Goal: Information Seeking & Learning: Learn about a topic

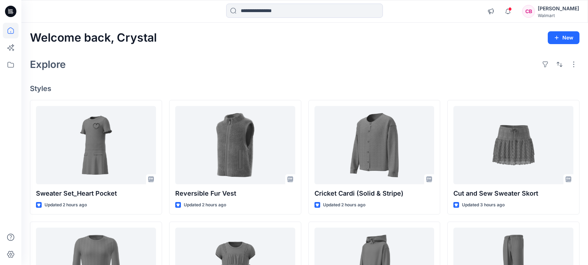
scroll to position [958, 0]
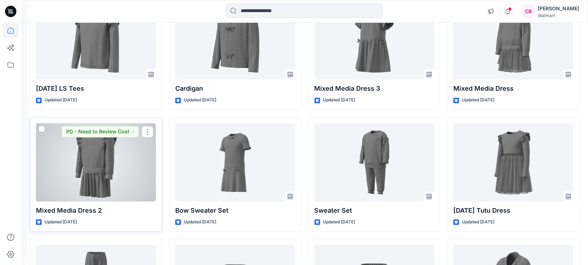
click at [92, 168] on div at bounding box center [96, 163] width 120 height 78
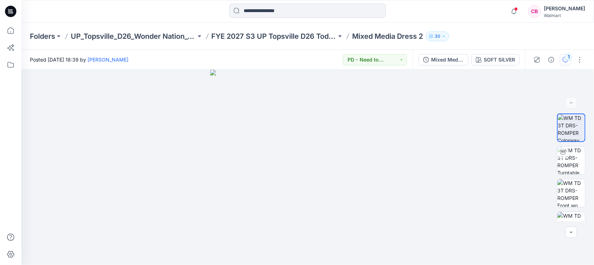
click at [567, 58] on div "1" at bounding box center [569, 56] width 7 height 7
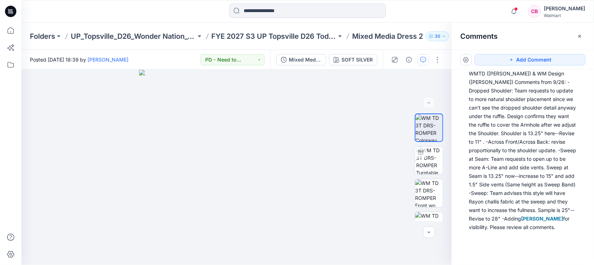
scroll to position [29, 0]
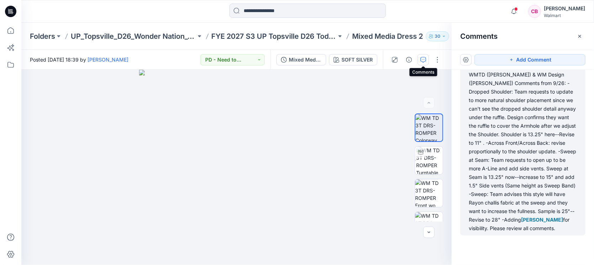
click at [527, 161] on div "WMTD ([PERSON_NAME]) & WM Design ([PERSON_NAME]) Comments from 9/26: -Dropped S…" at bounding box center [523, 151] width 108 height 162
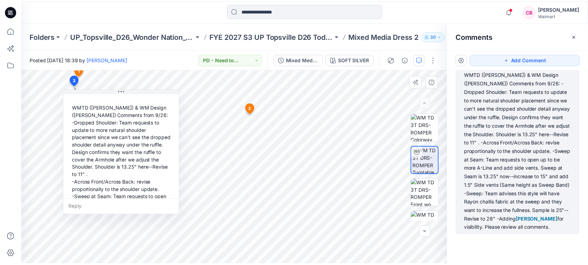
scroll to position [0, 0]
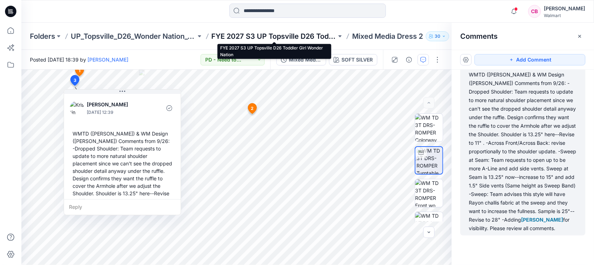
click at [299, 35] on p "FYE 2027 S3 UP Topsville D26 Toddler Girl Wonder Nation" at bounding box center [274, 36] width 125 height 10
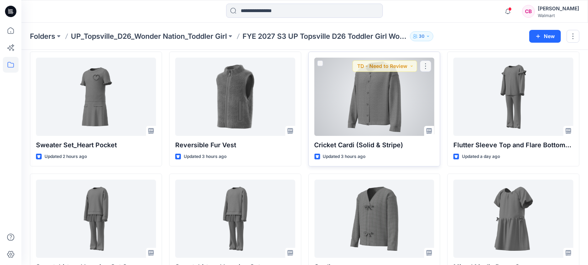
scroll to position [181, 0]
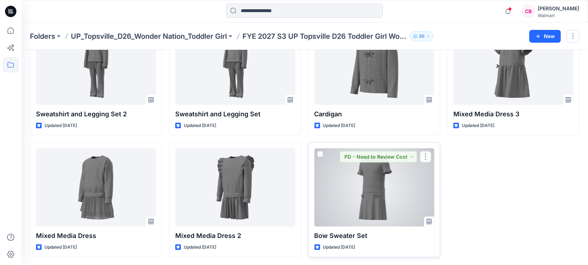
click at [364, 192] on div at bounding box center [374, 187] width 120 height 78
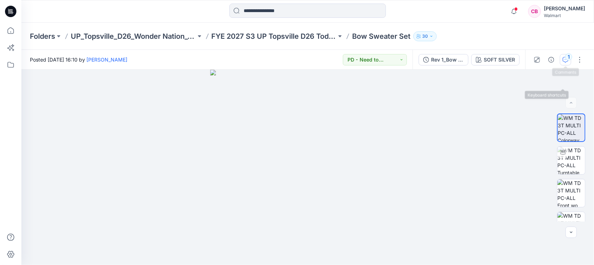
click at [567, 56] on div "1" at bounding box center [569, 56] width 7 height 7
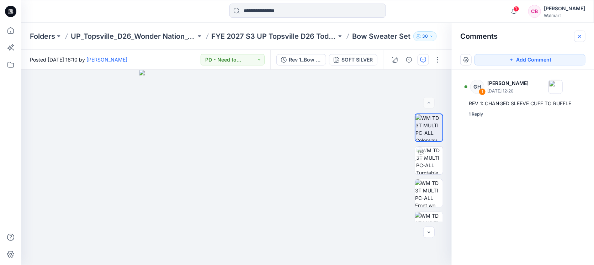
click at [581, 34] on icon "button" at bounding box center [580, 36] width 6 height 6
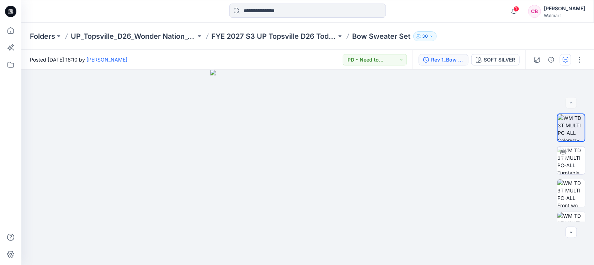
click at [443, 59] on div "Rev 1_Bow Sweater Set" at bounding box center [447, 60] width 33 height 8
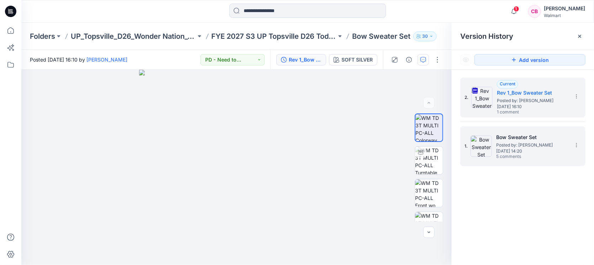
click at [496, 145] on div "1. Bow Sweater Set Posted by: [PERSON_NAME] [DATE] 14:20 5 comments" at bounding box center [518, 146] width 107 height 34
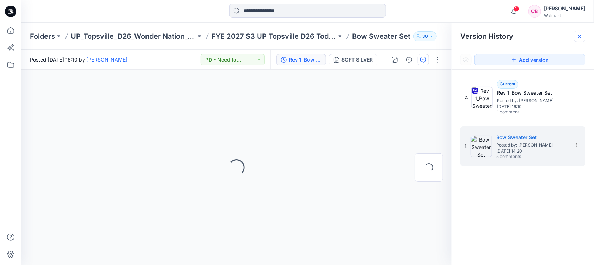
click at [581, 35] on icon at bounding box center [580, 36] width 3 height 3
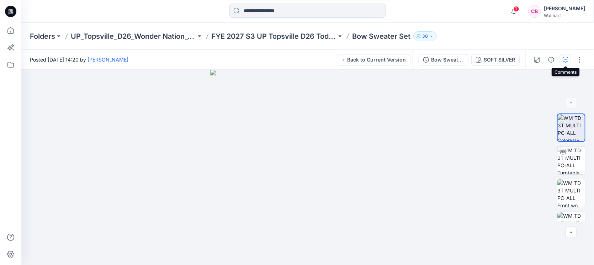
click at [567, 61] on icon "button" at bounding box center [566, 60] width 6 height 6
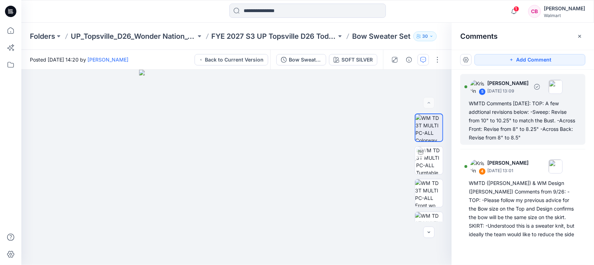
click at [528, 123] on div "WMTD Comments [DATE]: TOP: A few addtional revisions below: -Sweep: Revise from…" at bounding box center [523, 120] width 108 height 43
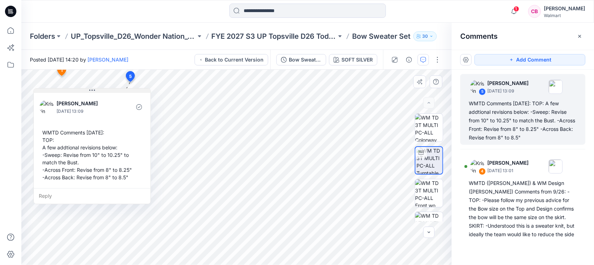
drag, startPoint x: 212, startPoint y: 89, endPoint x: 127, endPoint y: 92, distance: 85.8
click at [127, 92] on button at bounding box center [92, 91] width 117 height 4
click at [526, 109] on div "WMTD Comments [DATE]: TOP: A few addtional revisions below: -Sweep: Revise from…" at bounding box center [523, 120] width 108 height 43
click at [253, 61] on button "Back to Current Version" at bounding box center [232, 59] width 74 height 11
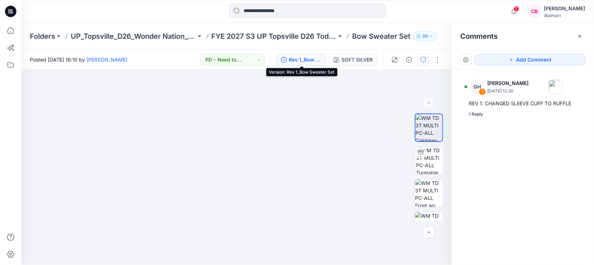
click at [306, 59] on div "Rev 1_Bow Sweater Set" at bounding box center [305, 60] width 33 height 8
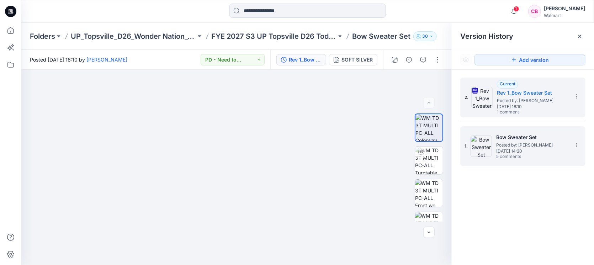
click at [507, 153] on span "[DATE] 14:20" at bounding box center [532, 151] width 71 height 5
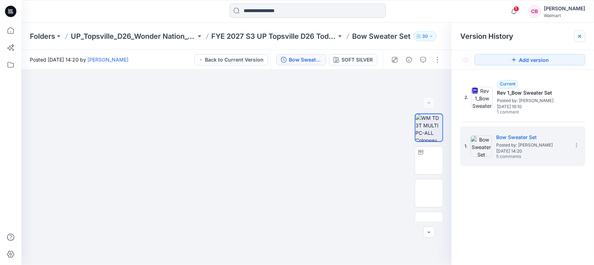
click at [581, 37] on icon at bounding box center [580, 36] width 6 height 6
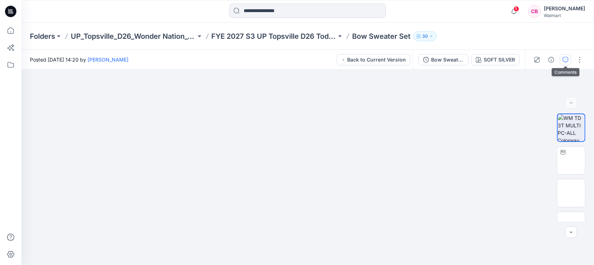
click at [563, 57] on icon "button" at bounding box center [566, 60] width 6 height 6
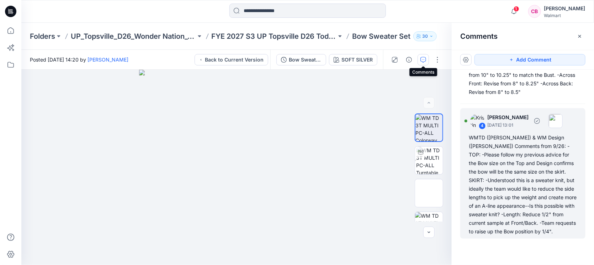
scroll to position [89, 0]
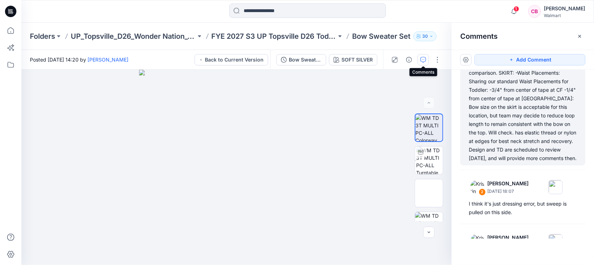
click at [517, 163] on div "WMTD ([PERSON_NAME]) Comments [DATE]: -Adding the B&W Design sketch here for ea…" at bounding box center [523, 107] width 108 height 111
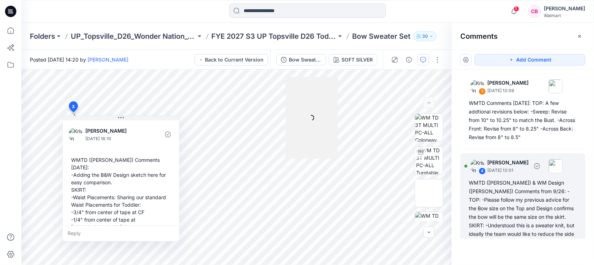
scroll to position [0, 0]
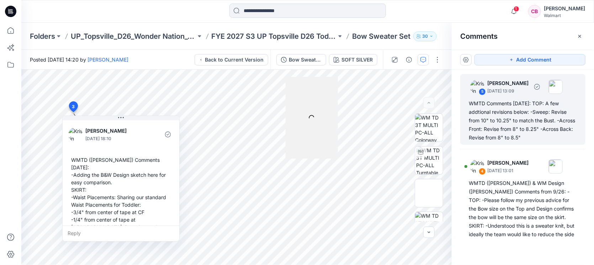
click at [522, 117] on div "WMTD Comments [DATE]: TOP: A few addtional revisions below: -Sweep: Revise from…" at bounding box center [523, 120] width 108 height 43
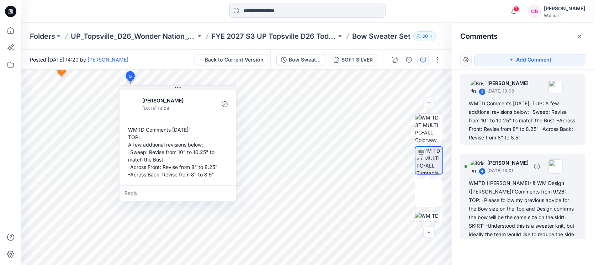
click at [517, 198] on div "WMTD ([PERSON_NAME]) & WM Design ([PERSON_NAME]) Comments from 9/26: -TOP: -Ple…" at bounding box center [523, 230] width 108 height 103
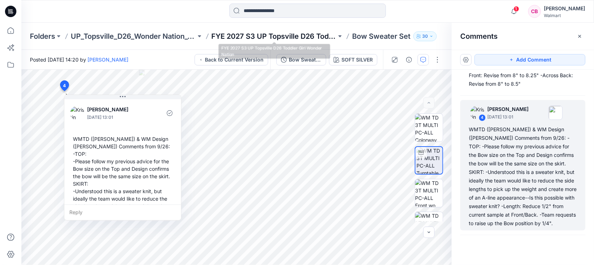
click at [256, 33] on p "FYE 2027 S3 UP Topsville D26 Toddler Girl Wonder Nation" at bounding box center [274, 36] width 125 height 10
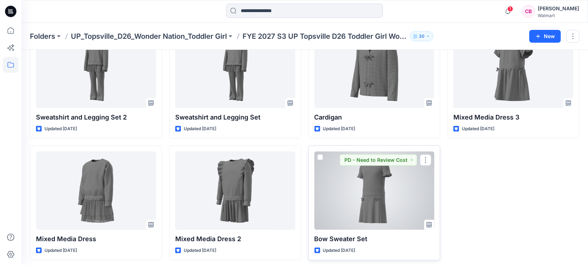
scroll to position [181, 0]
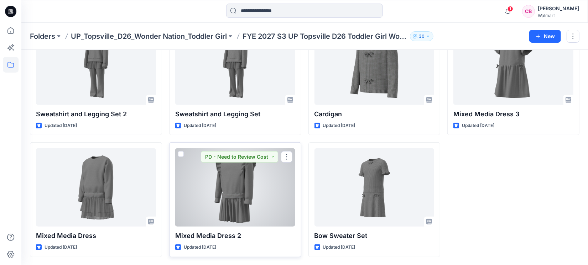
click at [243, 195] on div at bounding box center [235, 187] width 120 height 78
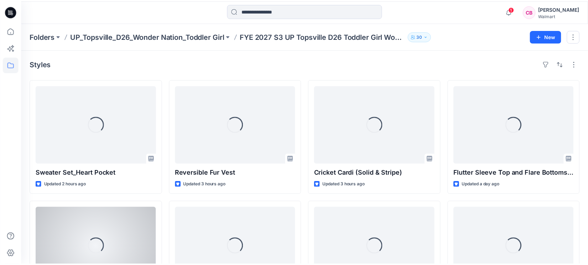
scroll to position [181, 0]
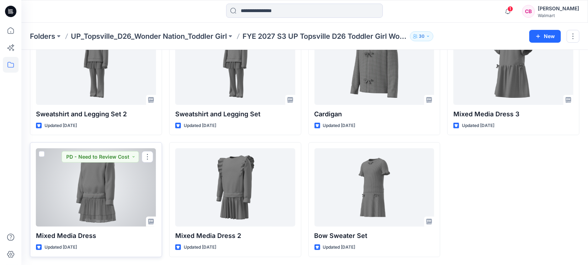
click at [57, 193] on div at bounding box center [96, 187] width 120 height 78
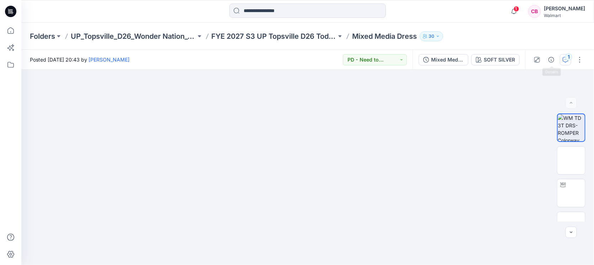
click at [563, 56] on button "1" at bounding box center [565, 59] width 11 height 11
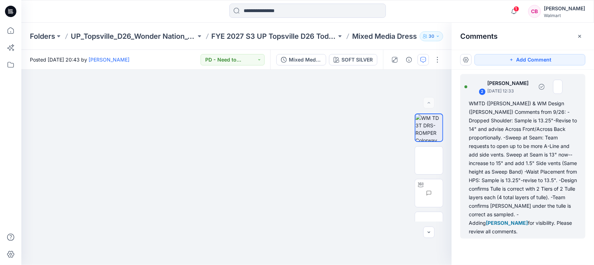
click at [531, 128] on div "WMTD ([PERSON_NAME]) & WM Design ([PERSON_NAME]) Comments from 9/26: -Dropped S…" at bounding box center [523, 167] width 108 height 137
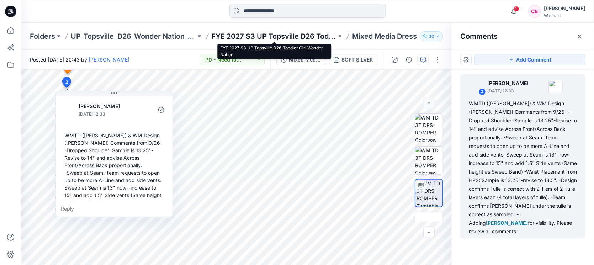
click at [303, 35] on p "FYE 2027 S3 UP Topsville D26 Toddler Girl Wonder Nation" at bounding box center [274, 36] width 125 height 10
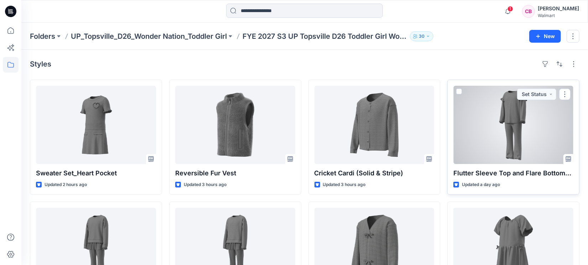
click at [502, 142] on div at bounding box center [513, 125] width 120 height 78
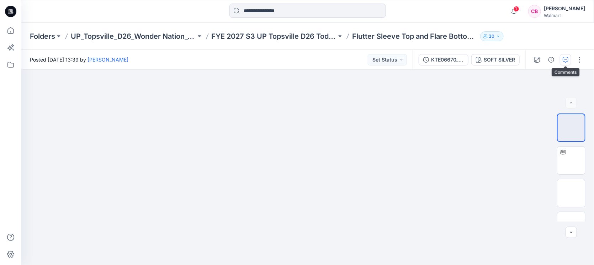
click at [566, 62] on icon "button" at bounding box center [566, 60] width 6 height 6
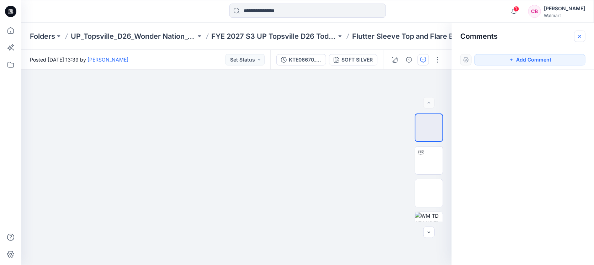
click at [580, 37] on icon "button" at bounding box center [580, 36] width 6 height 6
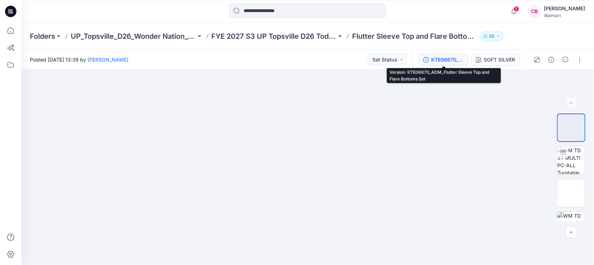
click at [448, 57] on div "KTE06670_ADM_Flutter Sleeve Top and Flare Bottoms Set" at bounding box center [447, 60] width 33 height 8
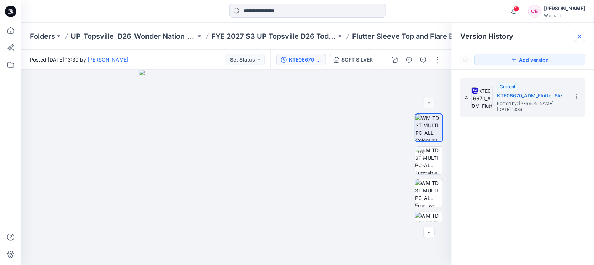
click at [578, 38] on icon at bounding box center [580, 36] width 6 height 6
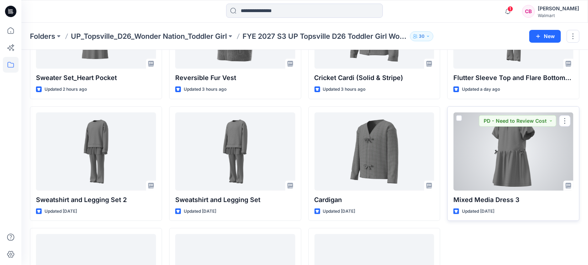
scroll to position [93, 0]
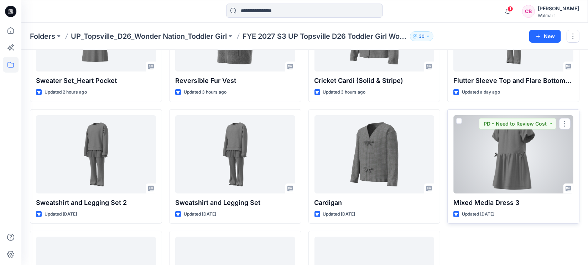
click at [510, 170] on div at bounding box center [513, 154] width 120 height 78
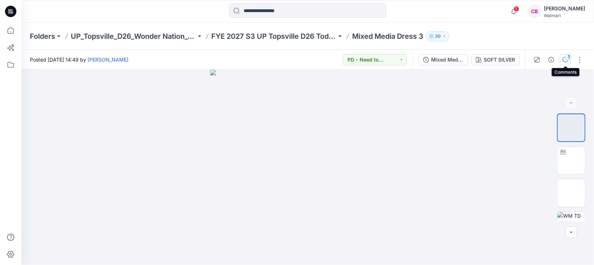
click at [570, 56] on div "1" at bounding box center [569, 56] width 7 height 7
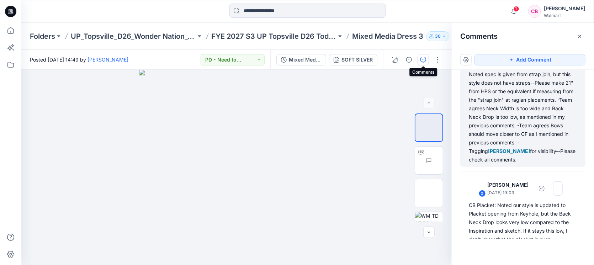
scroll to position [44, 0]
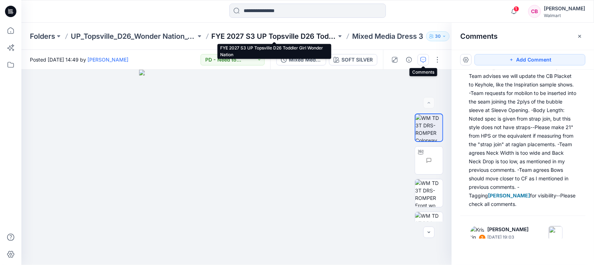
click at [304, 32] on p "FYE 2027 S3 UP Topsville D26 Toddler Girl Wonder Nation" at bounding box center [274, 36] width 125 height 10
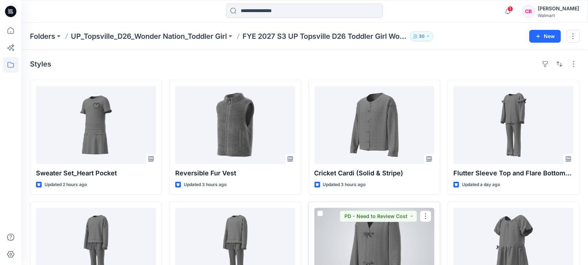
click at [374, 233] on div at bounding box center [374, 247] width 120 height 78
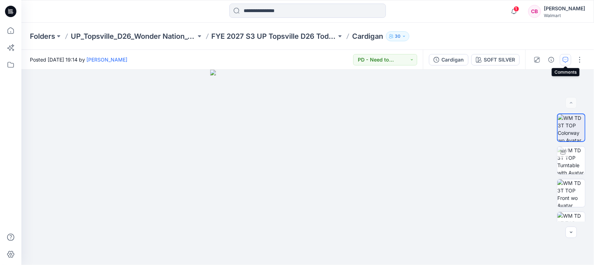
click at [566, 59] on icon "button" at bounding box center [566, 60] width 6 height 6
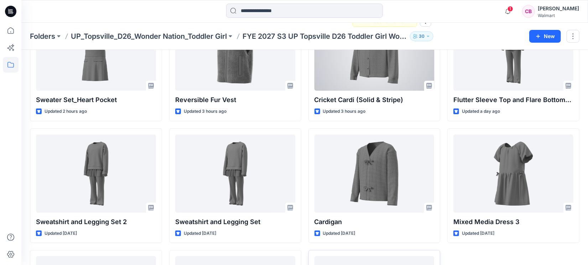
scroll to position [178, 0]
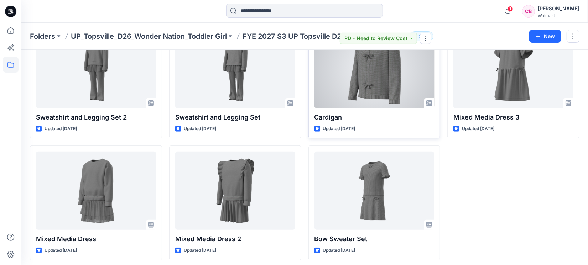
click at [359, 93] on div at bounding box center [374, 69] width 120 height 78
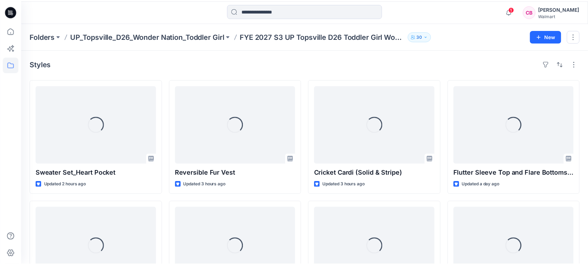
scroll to position [178, 0]
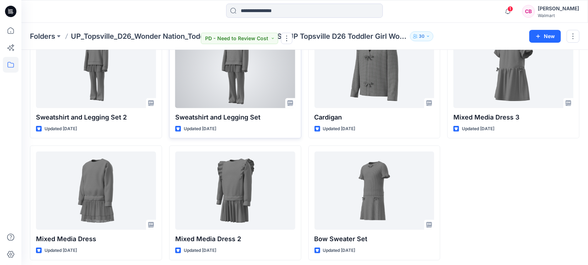
click at [223, 90] on div at bounding box center [235, 69] width 120 height 78
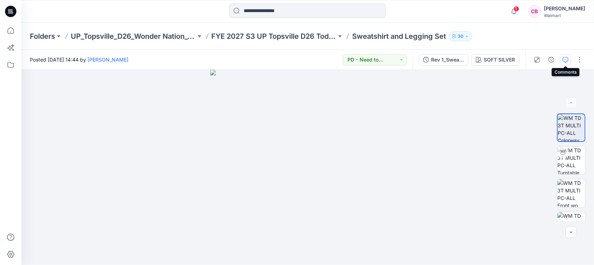
click at [566, 61] on icon "button" at bounding box center [566, 60] width 6 height 6
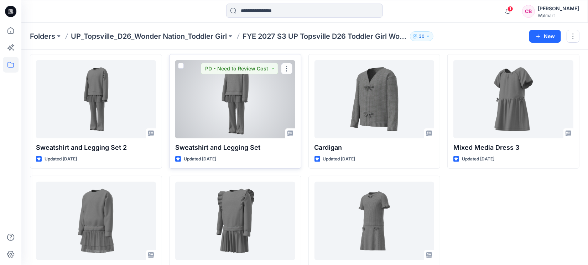
scroll to position [133, 0]
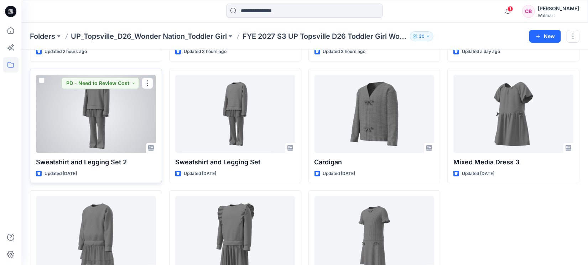
click at [88, 134] on div at bounding box center [96, 114] width 120 height 78
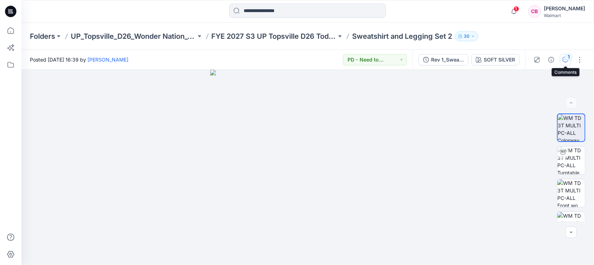
click at [568, 59] on div "1" at bounding box center [569, 56] width 7 height 7
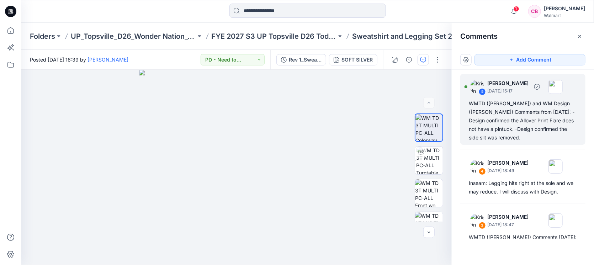
click at [507, 128] on div "WMTD ([PERSON_NAME]) and WM Design ([PERSON_NAME]) Comments from [DATE]: -Desig…" at bounding box center [523, 120] width 108 height 43
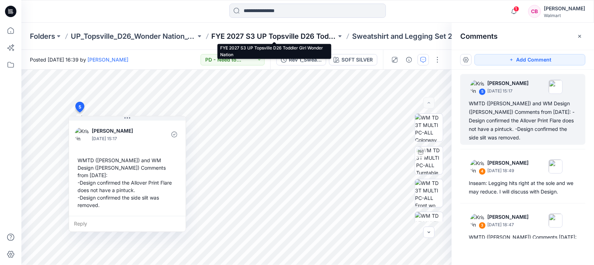
click at [288, 34] on p "FYE 2027 S3 UP Topsville D26 Toddler Girl Wonder Nation" at bounding box center [274, 36] width 125 height 10
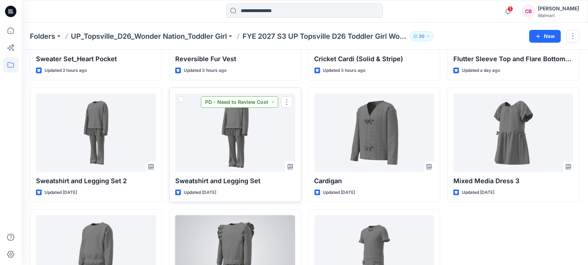
scroll to position [133, 0]
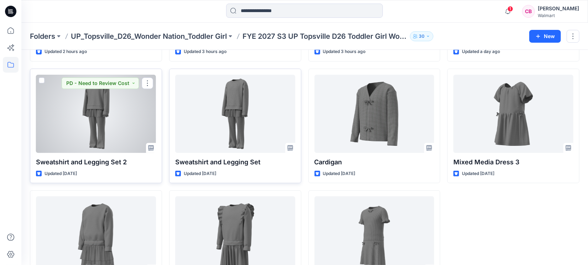
click at [102, 133] on div at bounding box center [96, 114] width 120 height 78
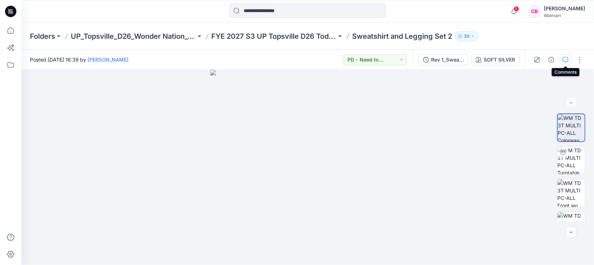
click at [570, 59] on button "button" at bounding box center [565, 59] width 11 height 11
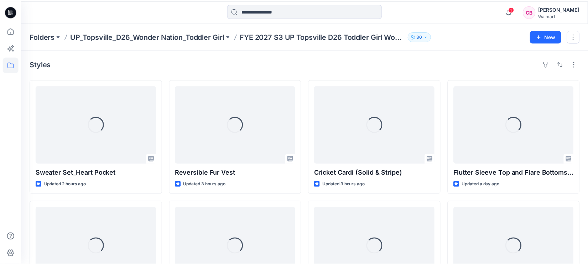
scroll to position [133, 0]
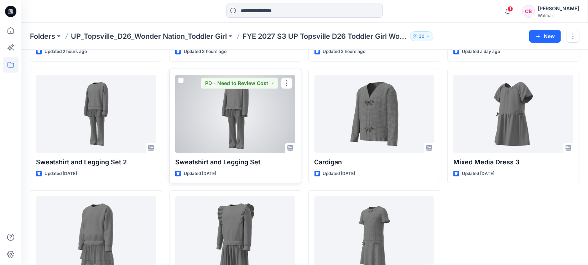
click at [242, 125] on div at bounding box center [235, 114] width 120 height 78
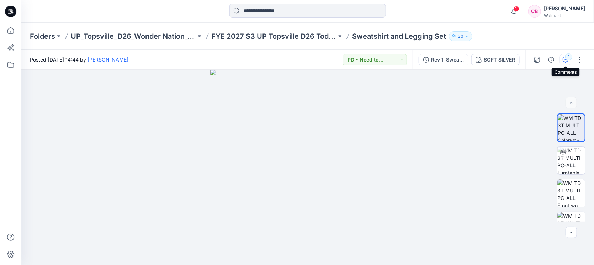
click at [566, 60] on icon "button" at bounding box center [566, 60] width 6 height 6
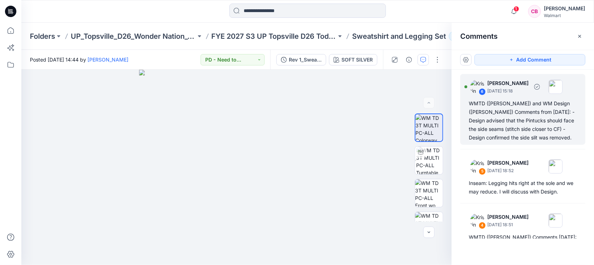
click at [541, 142] on div "WMTD ([PERSON_NAME]) and WM Design ([PERSON_NAME]) Comments from [DATE]: -Desig…" at bounding box center [523, 120] width 108 height 43
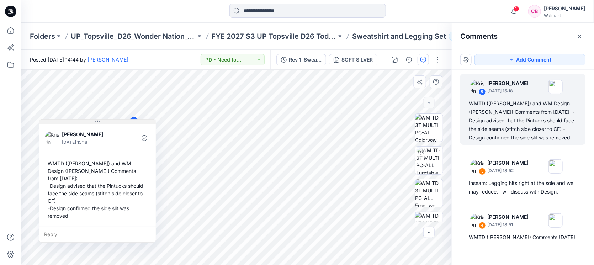
drag, startPoint x: 212, startPoint y: 136, endPoint x: 128, endPoint y: 123, distance: 84.9
click at [128, 123] on button at bounding box center [97, 122] width 117 height 4
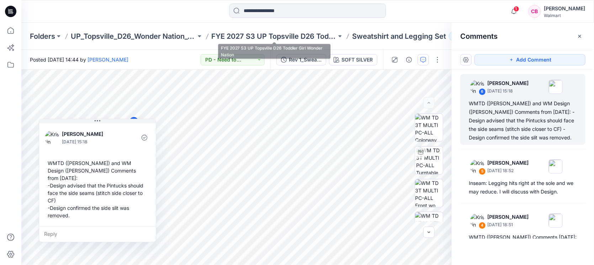
click at [279, 31] on div "Folders UP_Topsville_D26_Wonder Nation_Toddler Girl FYE 2027 S3 UP Topsville D2…" at bounding box center [307, 36] width 573 height 27
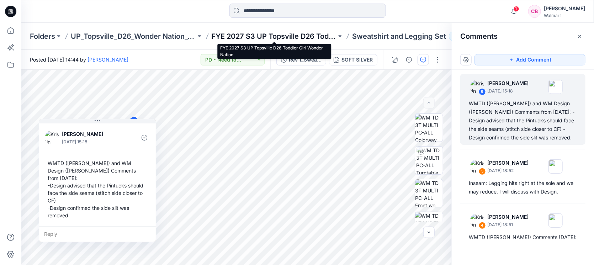
click at [262, 35] on p "FYE 2027 S3 UP Topsville D26 Toddler Girl Wonder Nation" at bounding box center [274, 36] width 125 height 10
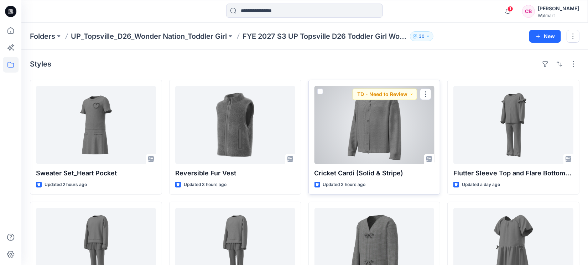
click at [385, 137] on div at bounding box center [374, 125] width 120 height 78
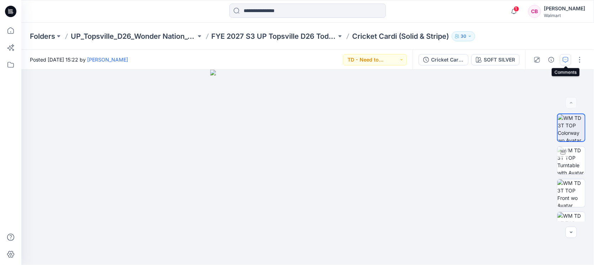
click at [567, 59] on icon "button" at bounding box center [566, 60] width 6 height 6
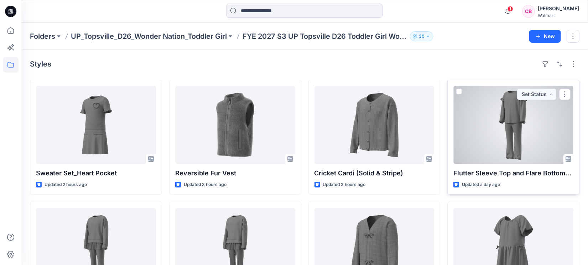
click at [511, 133] on div at bounding box center [513, 125] width 120 height 78
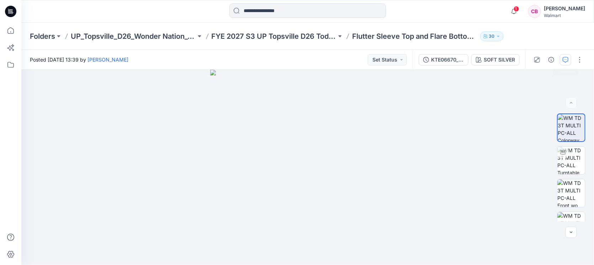
click at [566, 62] on icon "button" at bounding box center [566, 60] width 6 height 6
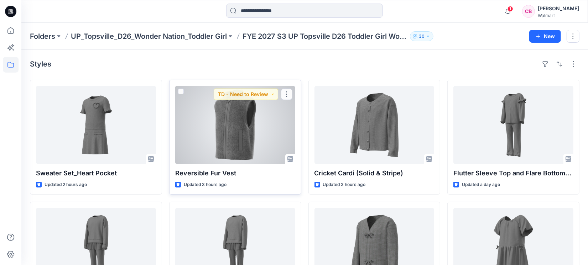
click at [218, 145] on div at bounding box center [235, 125] width 120 height 78
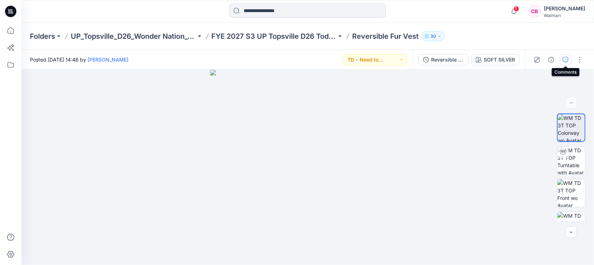
click at [568, 64] on button "button" at bounding box center [565, 59] width 11 height 11
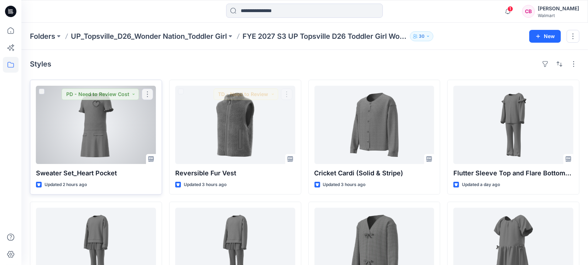
click at [84, 135] on div at bounding box center [96, 125] width 120 height 78
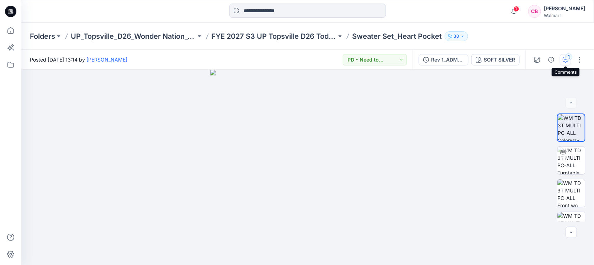
click at [571, 59] on div "1" at bounding box center [569, 56] width 7 height 7
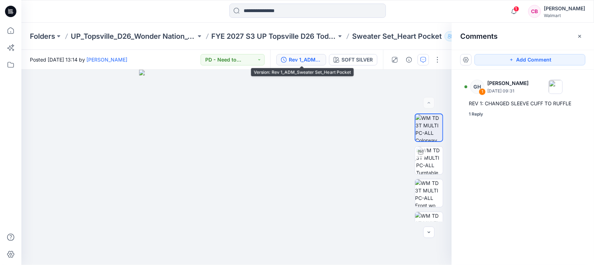
click at [306, 61] on div "Rev 1_ADM_Sweater Set_Heart Pocket" at bounding box center [305, 60] width 33 height 8
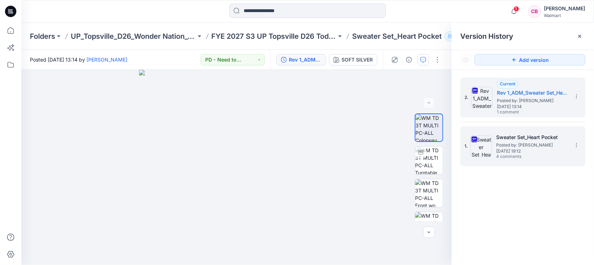
click at [528, 141] on h5 "Sweater Set_Heart Pocket" at bounding box center [532, 137] width 71 height 9
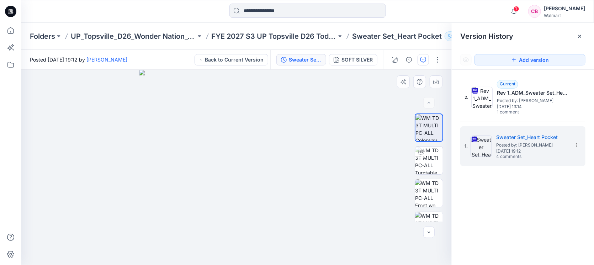
click at [327, 108] on img at bounding box center [236, 167] width 195 height 195
click at [584, 35] on div at bounding box center [579, 36] width 11 height 11
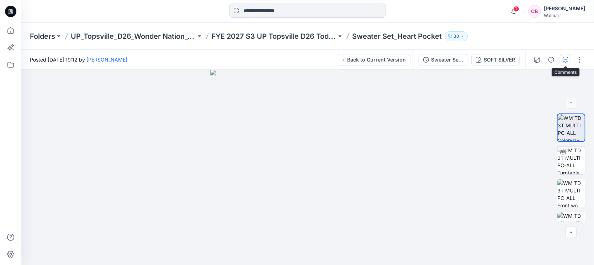
click at [570, 59] on button "button" at bounding box center [565, 59] width 11 height 11
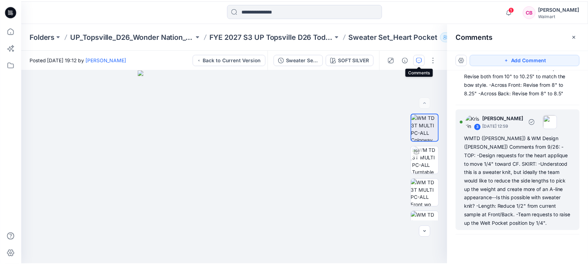
scroll to position [89, 0]
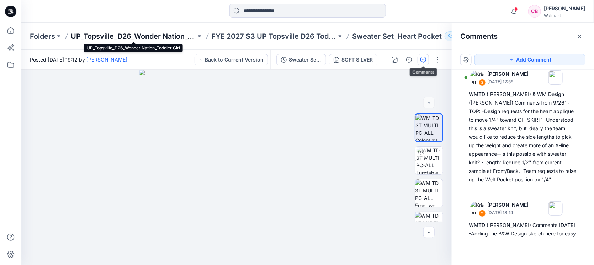
click at [151, 37] on p "UP_Topsville_D26_Wonder Nation_Toddler Girl" at bounding box center [133, 36] width 125 height 10
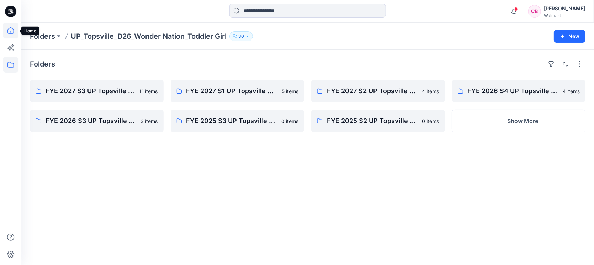
click at [7, 29] on icon at bounding box center [11, 31] width 16 height 16
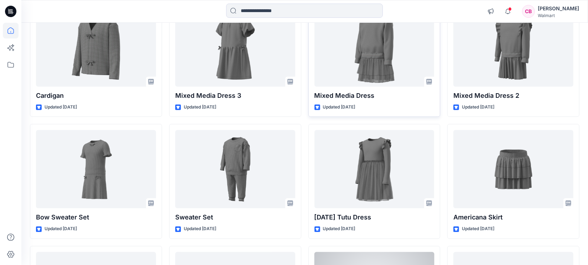
scroll to position [1225, 0]
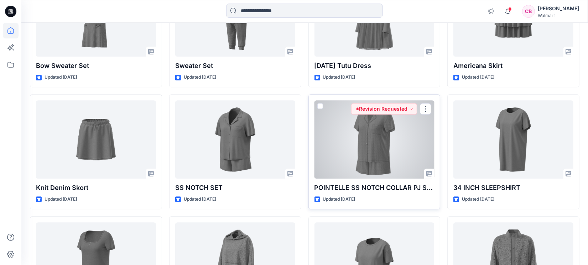
click at [368, 156] on div at bounding box center [374, 139] width 120 height 78
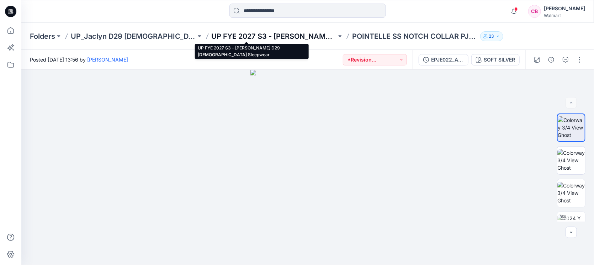
click at [264, 37] on p "UP FYE 2027 S3 - [PERSON_NAME] D29 [DEMOGRAPHIC_DATA] Sleepwear" at bounding box center [274, 36] width 125 height 10
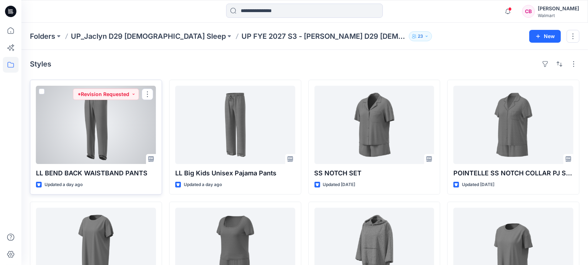
click at [107, 134] on div at bounding box center [96, 125] width 120 height 78
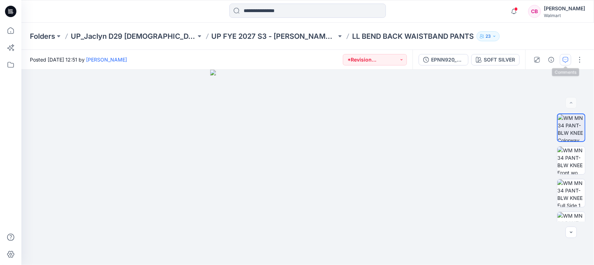
click at [568, 55] on button "button" at bounding box center [565, 59] width 11 height 11
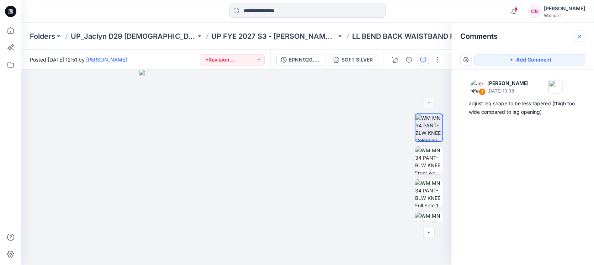
click at [584, 35] on button "button" at bounding box center [579, 36] width 11 height 11
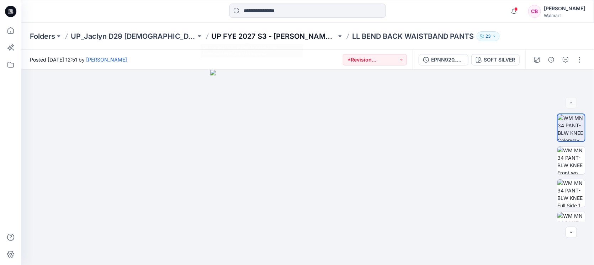
click at [251, 38] on p "UP FYE 2027 S3 - [PERSON_NAME] D29 [DEMOGRAPHIC_DATA] Sleepwear" at bounding box center [274, 36] width 125 height 10
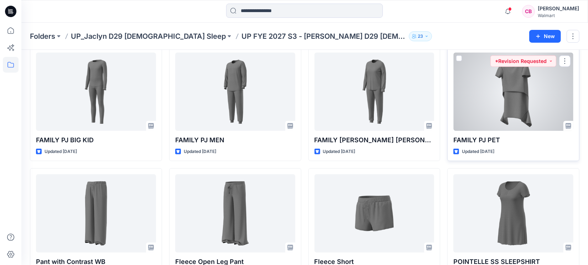
scroll to position [384, 0]
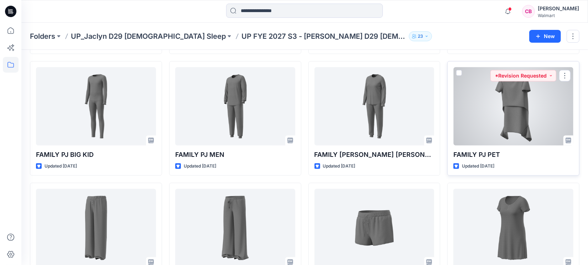
click at [508, 119] on div at bounding box center [513, 106] width 120 height 78
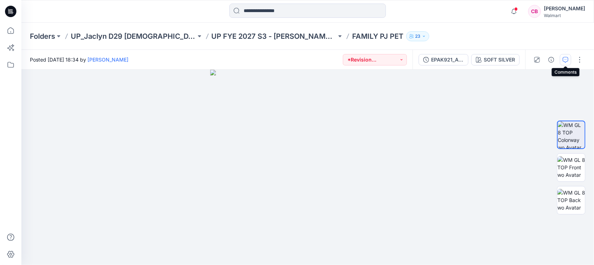
click at [564, 57] on icon "button" at bounding box center [566, 60] width 6 height 6
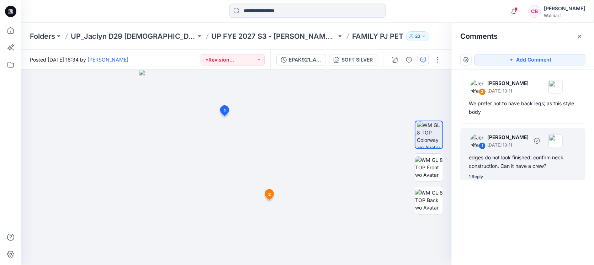
click at [478, 177] on div "1 Reply" at bounding box center [476, 176] width 14 height 7
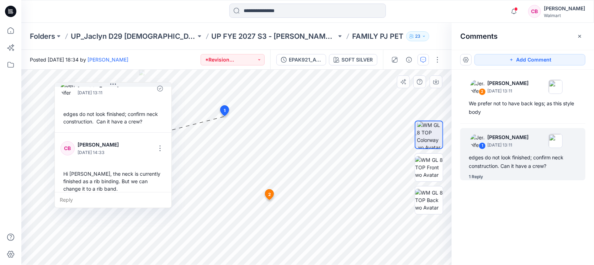
scroll to position [20, 0]
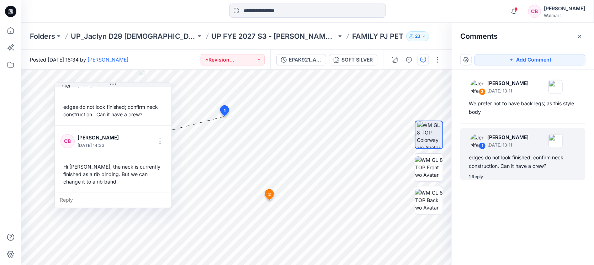
click at [0, 189] on div at bounding box center [10, 132] width 21 height 265
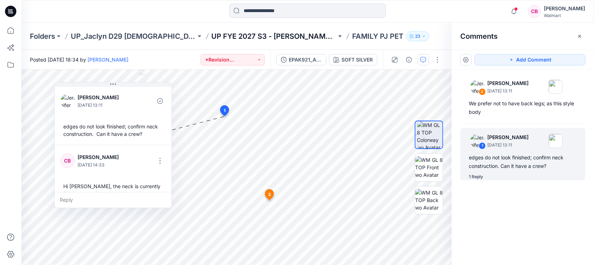
click at [247, 36] on p "UP FYE 2027 S3 - [PERSON_NAME] D29 [DEMOGRAPHIC_DATA] Sleepwear" at bounding box center [274, 36] width 125 height 10
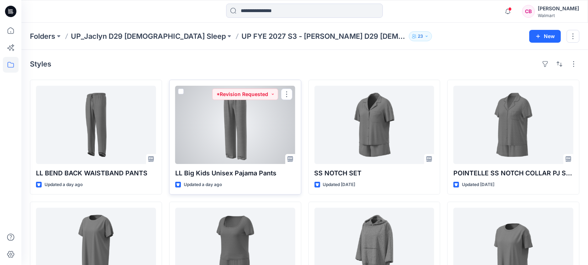
click at [227, 126] on div at bounding box center [235, 125] width 120 height 78
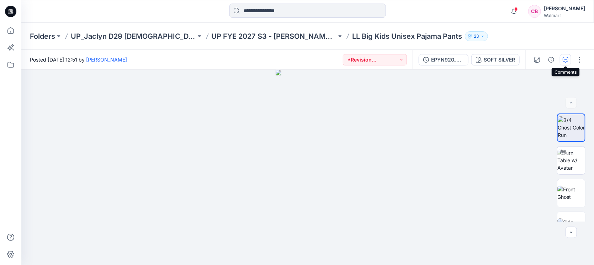
click at [568, 60] on icon "button" at bounding box center [566, 60] width 6 height 6
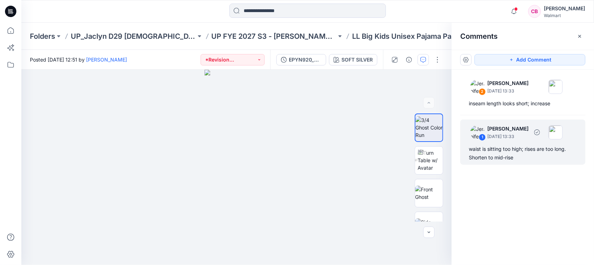
click at [504, 156] on div "waist is sitting too high; rises are too long. Shorten to mid-rise" at bounding box center [523, 153] width 108 height 17
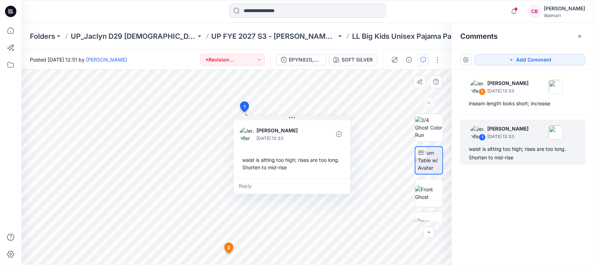
click at [311, 121] on div "[PERSON_NAME] [DATE] 13:33 waist is sitting too high; rises are too long. Short…" at bounding box center [292, 148] width 117 height 59
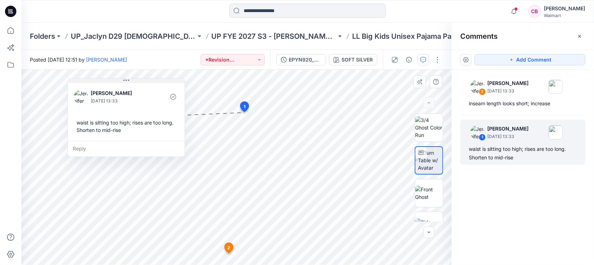
drag, startPoint x: 313, startPoint y: 118, endPoint x: 147, endPoint y: 80, distance: 170.0
click at [147, 80] on button at bounding box center [126, 81] width 117 height 4
click at [421, 186] on img at bounding box center [429, 193] width 28 height 15
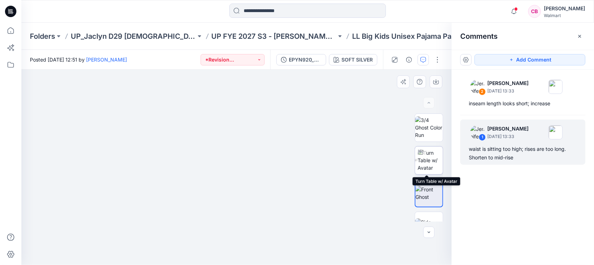
click at [421, 159] on img at bounding box center [430, 160] width 25 height 22
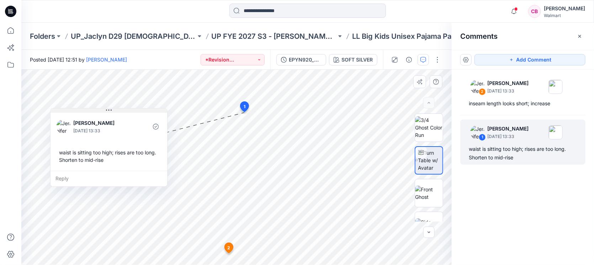
drag, startPoint x: 314, startPoint y: 119, endPoint x: 131, endPoint y: 111, distance: 183.5
click at [131, 111] on button at bounding box center [109, 111] width 117 height 4
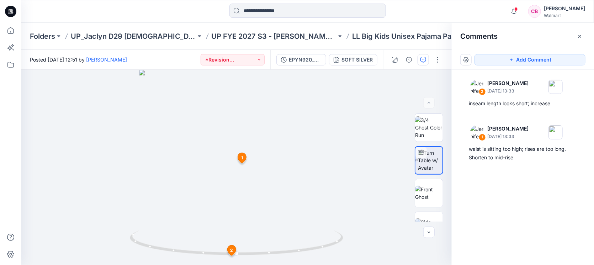
drag, startPoint x: 252, startPoint y: 164, endPoint x: 242, endPoint y: 166, distance: 9.8
click at [242, 166] on div "SOFT SILVER Loading... Material Properties Loading... 3 1 [PERSON_NAME] [DATE] …" at bounding box center [236, 167] width 431 height 195
drag, startPoint x: 236, startPoint y: 254, endPoint x: 309, endPoint y: 254, distance: 73.3
click at [309, 254] on div "SOFT SILVER Loading... Material Properties Loading... 3 1 [PERSON_NAME] [DATE] …" at bounding box center [236, 167] width 431 height 195
drag, startPoint x: 237, startPoint y: 254, endPoint x: 187, endPoint y: 249, distance: 50.8
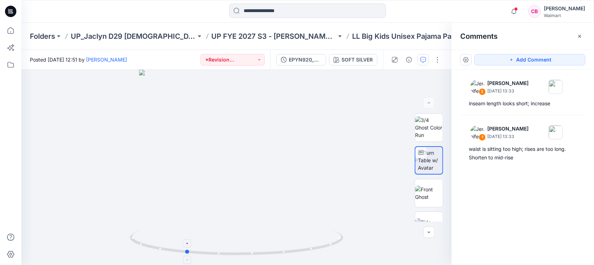
click at [187, 249] on icon at bounding box center [237, 244] width 215 height 27
drag, startPoint x: 261, startPoint y: 161, endPoint x: 270, endPoint y: 220, distance: 59.8
click at [254, 259] on div at bounding box center [236, 167] width 431 height 195
drag, startPoint x: 308, startPoint y: 216, endPoint x: 305, endPoint y: 233, distance: 17.0
click at [304, 238] on div at bounding box center [236, 167] width 431 height 195
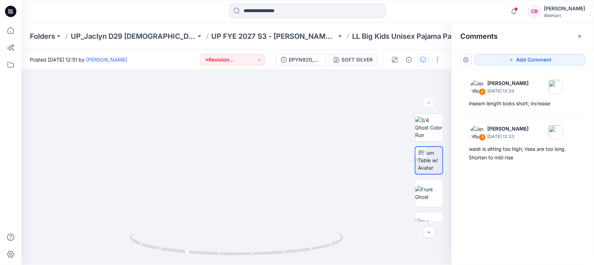
drag, startPoint x: 308, startPoint y: 202, endPoint x: 308, endPoint y: 218, distance: 16.0
click at [308, 218] on img at bounding box center [235, 26] width 814 height 477
click at [431, 116] on img at bounding box center [429, 127] width 28 height 22
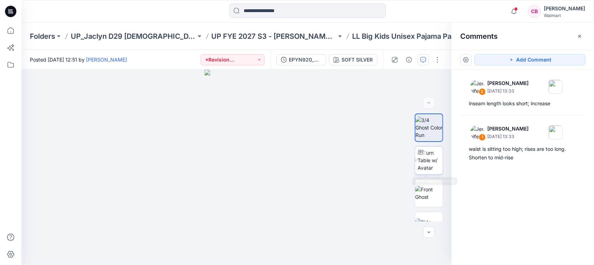
click at [431, 162] on img at bounding box center [430, 160] width 25 height 22
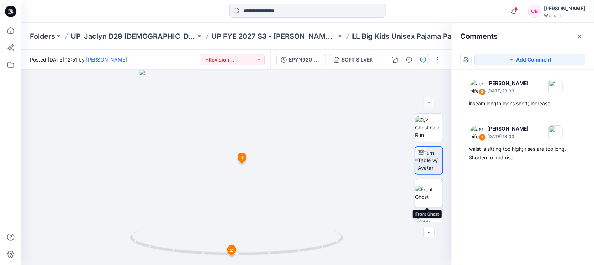
click at [430, 195] on img at bounding box center [429, 193] width 28 height 15
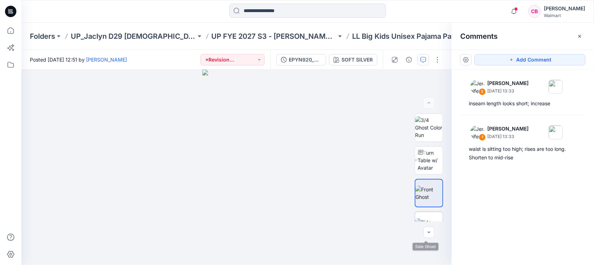
click at [428, 219] on img at bounding box center [429, 226] width 28 height 15
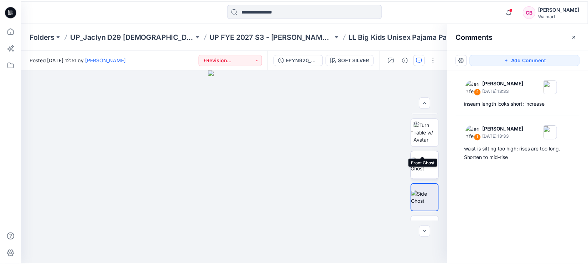
scroll to position [51, 0]
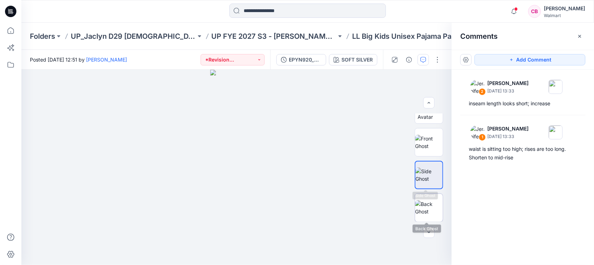
click at [425, 203] on img at bounding box center [429, 207] width 28 height 15
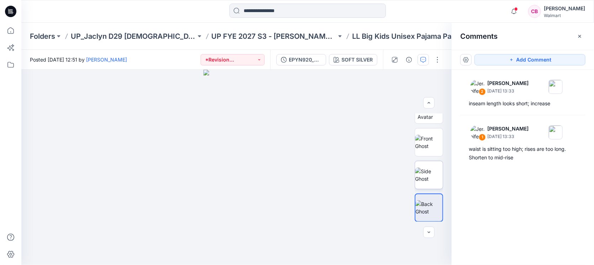
click at [429, 181] on img at bounding box center [429, 175] width 28 height 15
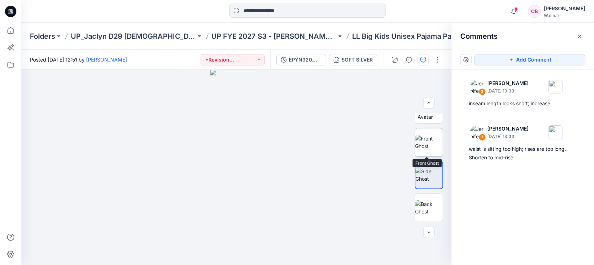
click at [427, 142] on img at bounding box center [429, 142] width 28 height 15
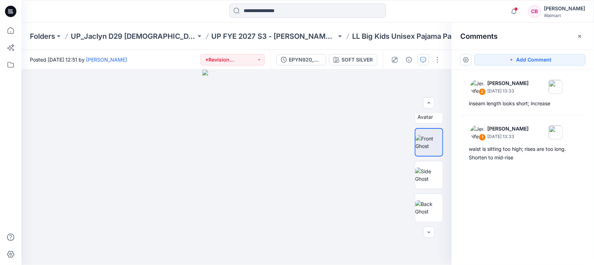
drag, startPoint x: 230, startPoint y: 238, endPoint x: 232, endPoint y: 198, distance: 40.3
click at [232, 198] on img at bounding box center [237, 167] width 69 height 195
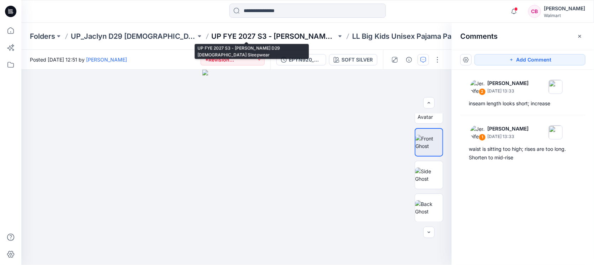
click at [258, 36] on p "UP FYE 2027 S3 - [PERSON_NAME] D29 [DEMOGRAPHIC_DATA] Sleepwear" at bounding box center [274, 36] width 125 height 10
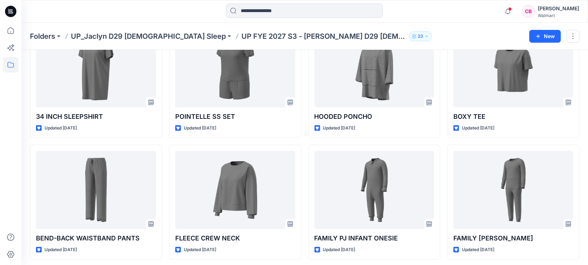
scroll to position [178, 0]
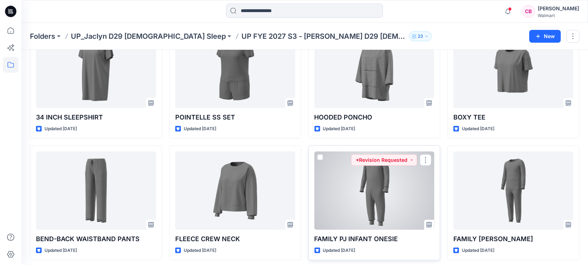
click at [358, 194] on div at bounding box center [374, 191] width 120 height 78
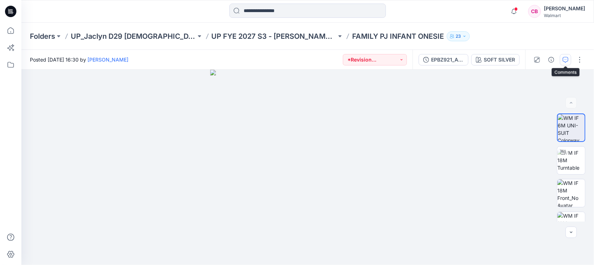
click at [566, 61] on icon "button" at bounding box center [566, 60] width 6 height 6
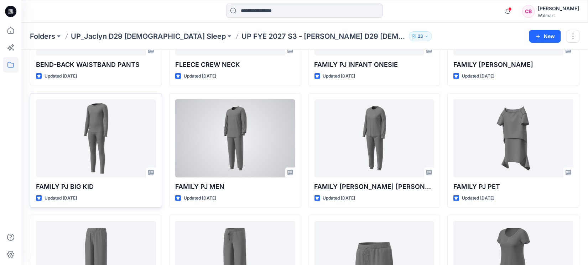
scroll to position [356, 0]
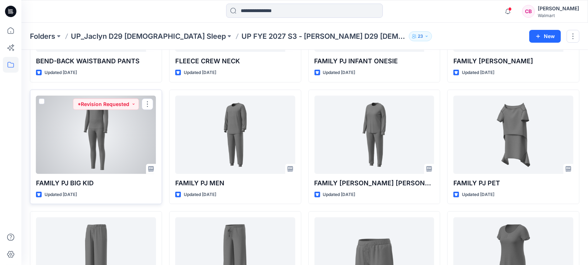
click at [81, 147] on div at bounding box center [96, 135] width 120 height 78
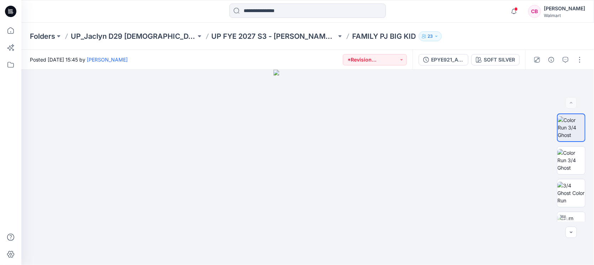
click at [9, 156] on div at bounding box center [11, 144] width 16 height 242
click at [568, 58] on icon "button" at bounding box center [566, 60] width 6 height 6
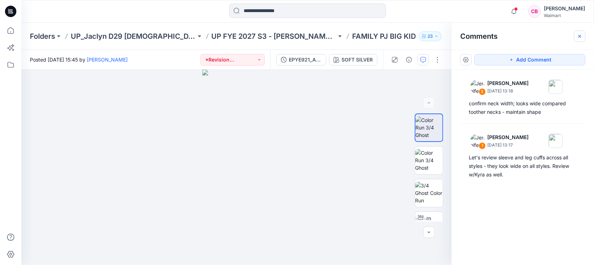
click at [577, 37] on icon "button" at bounding box center [580, 36] width 6 height 6
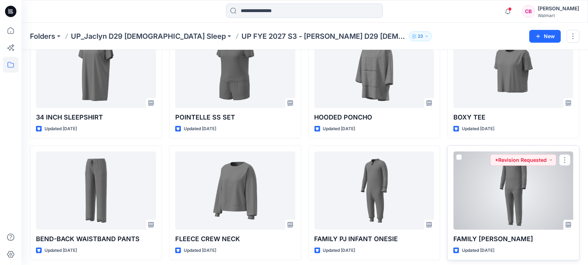
scroll to position [311, 0]
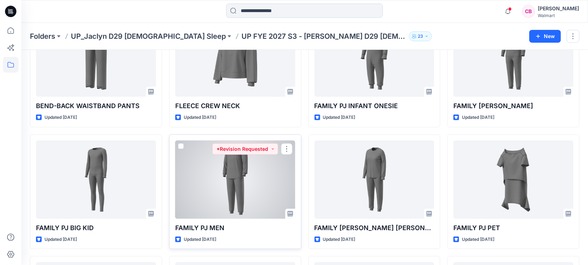
click at [225, 192] on div at bounding box center [235, 180] width 120 height 78
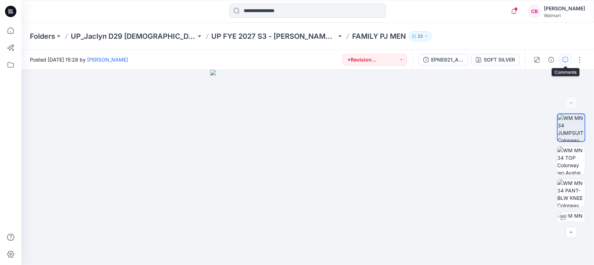
click at [565, 63] on button "button" at bounding box center [565, 59] width 11 height 11
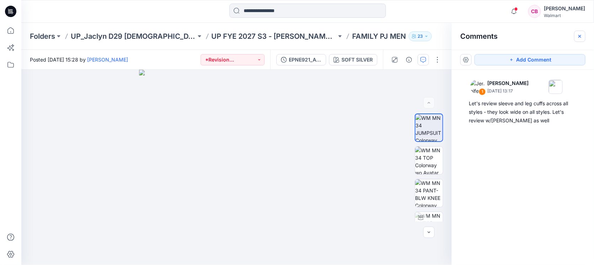
click at [578, 32] on button "button" at bounding box center [579, 36] width 11 height 11
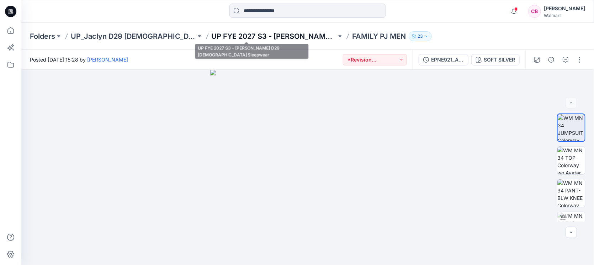
click at [212, 35] on p "UP FYE 2027 S3 - [PERSON_NAME] D29 [DEMOGRAPHIC_DATA] Sleepwear" at bounding box center [274, 36] width 125 height 10
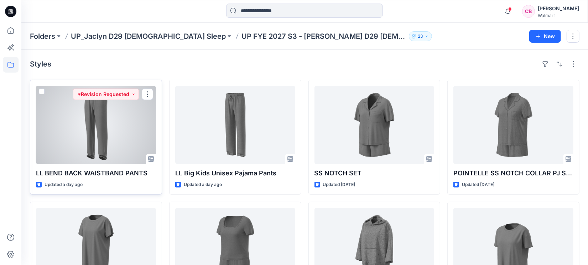
click at [86, 126] on div at bounding box center [96, 125] width 120 height 78
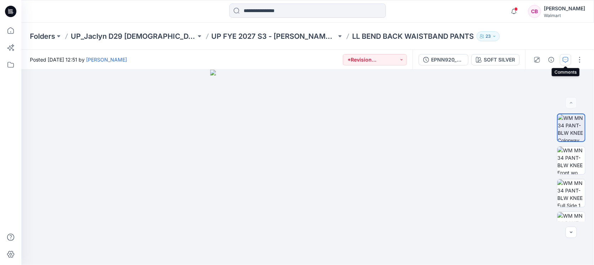
click at [565, 58] on icon "button" at bounding box center [566, 60] width 6 height 6
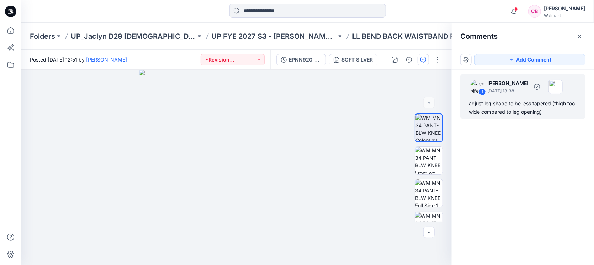
click at [524, 103] on div "adjust leg shape to be less tapered (thigh too wide compared to leg opening)" at bounding box center [523, 107] width 108 height 17
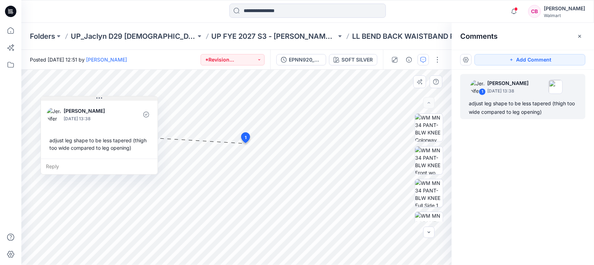
drag, startPoint x: 342, startPoint y: 100, endPoint x: 115, endPoint y: 100, distance: 227.1
click at [115, 100] on button at bounding box center [99, 98] width 117 height 4
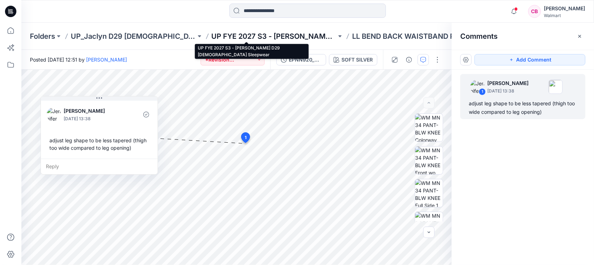
click at [235, 31] on p "UP FYE 2027 S3 - [PERSON_NAME] D29 [DEMOGRAPHIC_DATA] Sleepwear" at bounding box center [274, 36] width 125 height 10
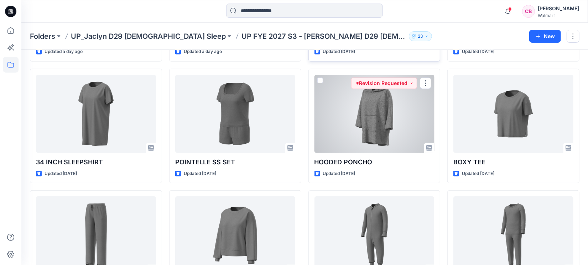
scroll to position [89, 0]
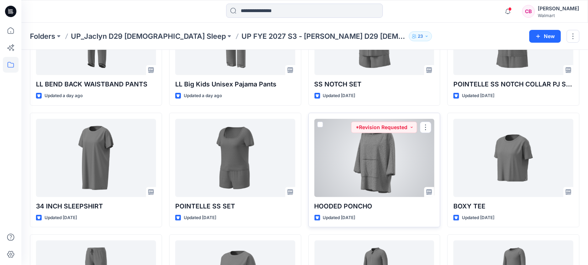
click at [345, 161] on div at bounding box center [374, 158] width 120 height 78
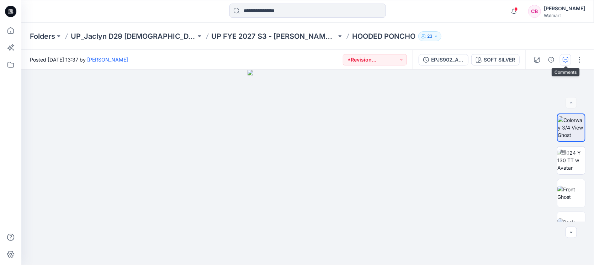
click at [564, 57] on icon "button" at bounding box center [566, 60] width 6 height 6
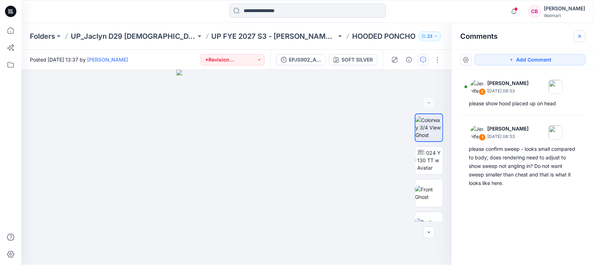
click at [579, 34] on icon "button" at bounding box center [580, 36] width 6 height 6
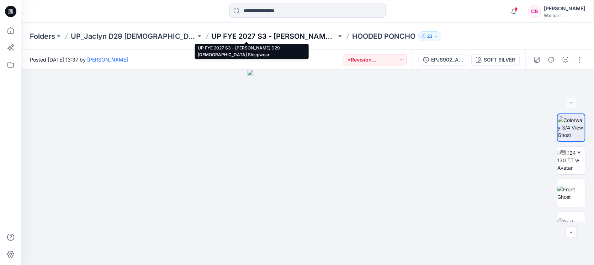
click at [249, 34] on p "UP FYE 2027 S3 - [PERSON_NAME] D29 [DEMOGRAPHIC_DATA] Sleepwear" at bounding box center [274, 36] width 125 height 10
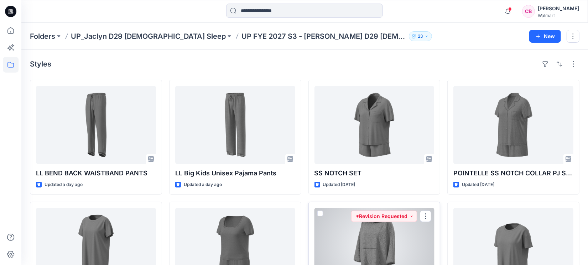
click at [358, 238] on div at bounding box center [374, 247] width 120 height 78
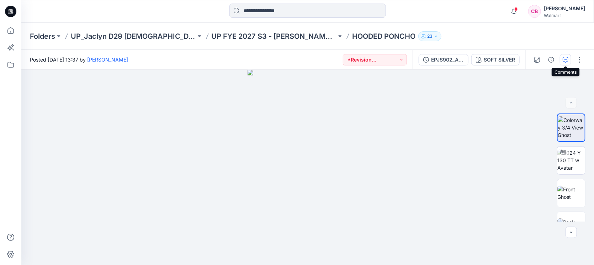
click at [567, 59] on icon "button" at bounding box center [566, 60] width 6 height 6
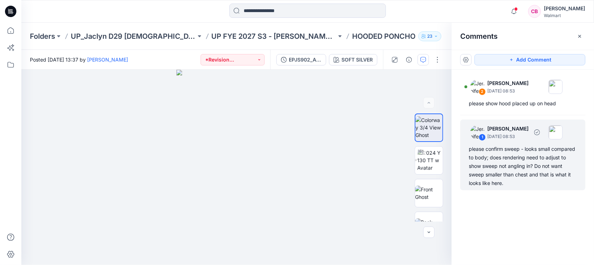
click at [495, 158] on div "please confirm sweep - looks small compared to body; does rendering need to adj…" at bounding box center [523, 166] width 108 height 43
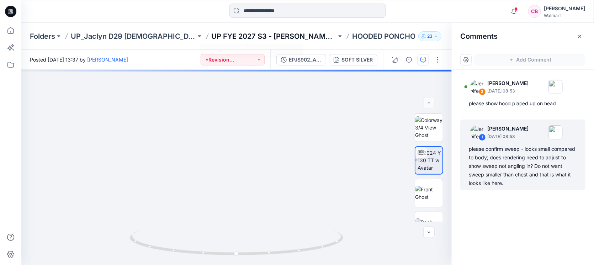
click at [251, 32] on p "UP FYE 2027 S3 - [PERSON_NAME] D29 [DEMOGRAPHIC_DATA] Sleepwear" at bounding box center [274, 36] width 125 height 10
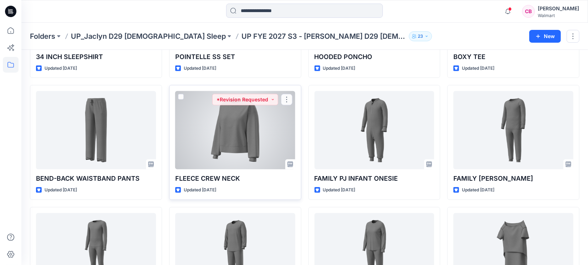
scroll to position [296, 0]
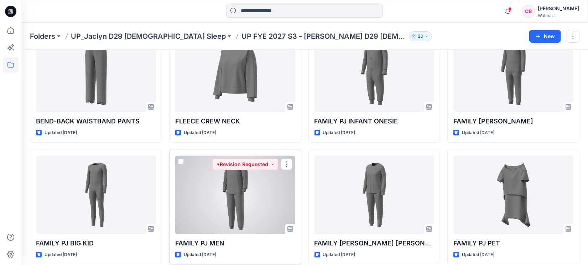
click at [222, 197] on div at bounding box center [235, 195] width 120 height 78
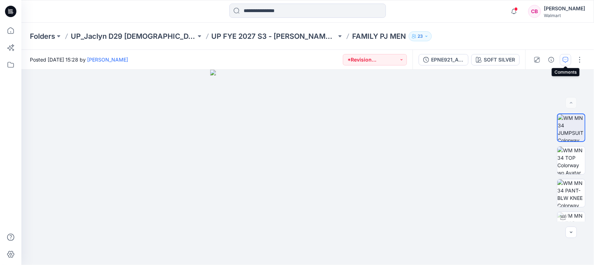
click at [564, 57] on icon "button" at bounding box center [566, 60] width 6 height 6
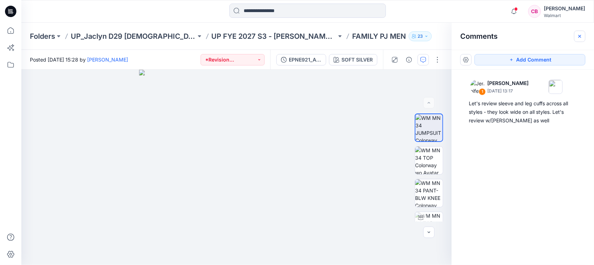
click at [577, 36] on button "button" at bounding box center [579, 36] width 11 height 11
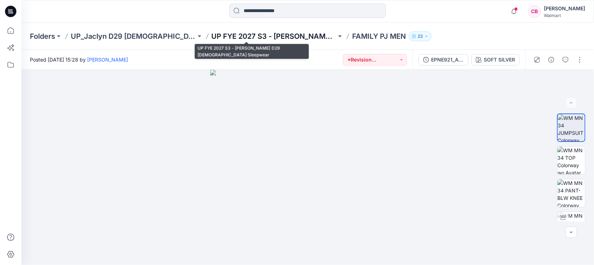
click at [272, 35] on p "UP FYE 2027 S3 - [PERSON_NAME] D29 [DEMOGRAPHIC_DATA] Sleepwear" at bounding box center [274, 36] width 125 height 10
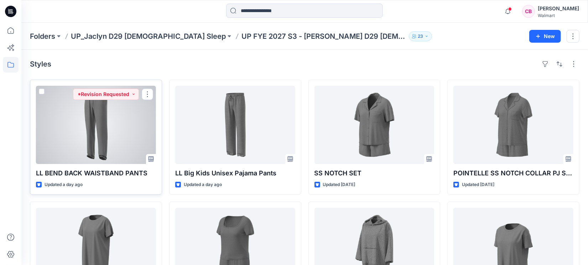
click at [87, 144] on div at bounding box center [96, 125] width 120 height 78
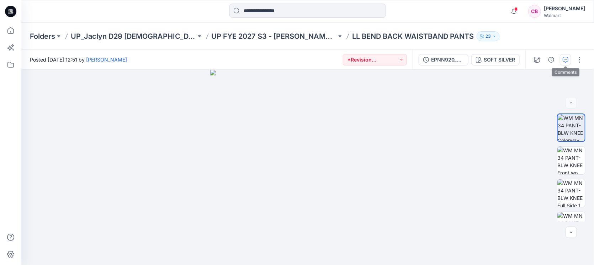
click at [565, 56] on button "button" at bounding box center [565, 59] width 11 height 11
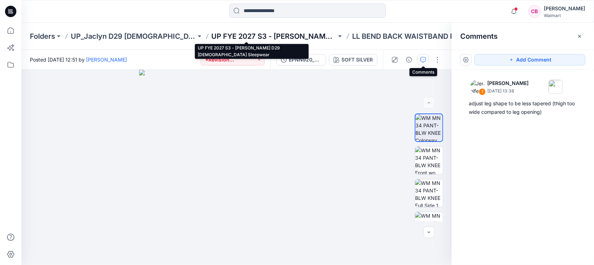
click at [295, 36] on p "UP FYE 2027 S3 - [PERSON_NAME] D29 [DEMOGRAPHIC_DATA] Sleepwear" at bounding box center [274, 36] width 125 height 10
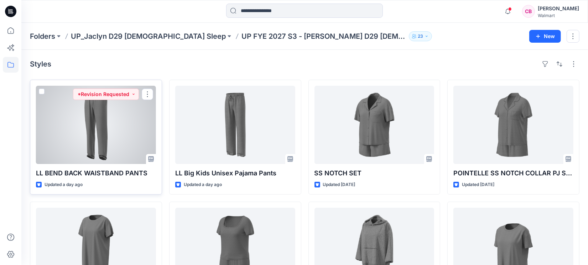
click at [82, 131] on div at bounding box center [96, 125] width 120 height 78
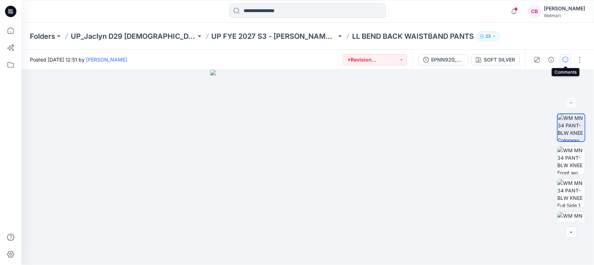
click at [567, 54] on button "button" at bounding box center [565, 59] width 11 height 11
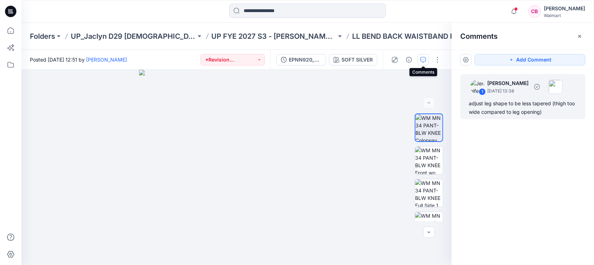
click at [520, 103] on div "adjust leg shape to be less tapered (thigh too wide compared to leg opening)" at bounding box center [523, 107] width 108 height 17
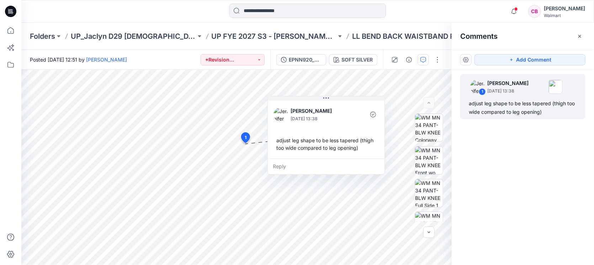
click at [0, 162] on div at bounding box center [10, 132] width 21 height 265
click at [518, 7] on icon "button" at bounding box center [515, 11] width 14 height 14
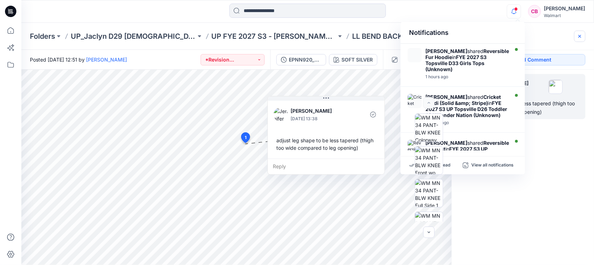
click at [583, 36] on icon "button" at bounding box center [580, 36] width 6 height 6
